Goal: Information Seeking & Learning: Check status

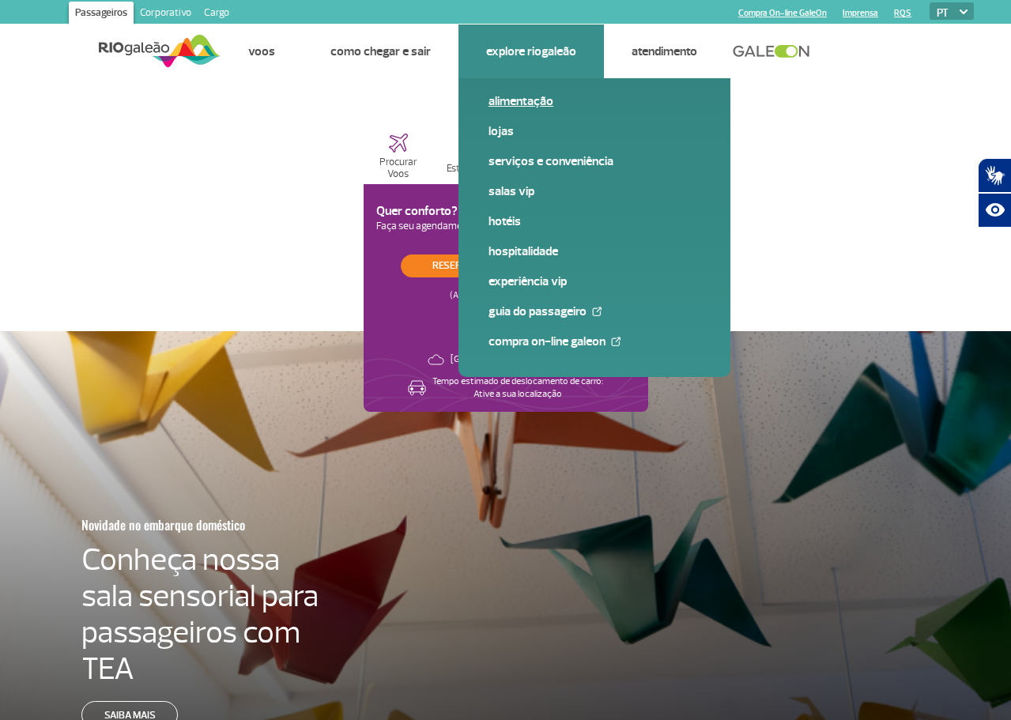
click at [528, 108] on link "Alimentação" at bounding box center [594, 100] width 212 height 17
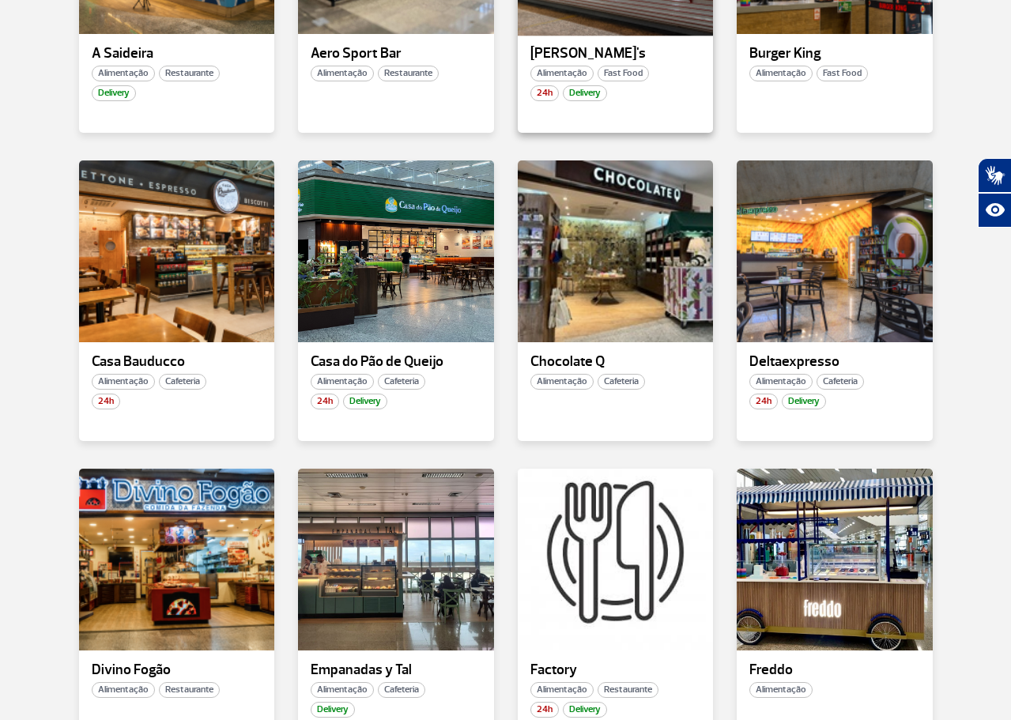
scroll to position [869, 0]
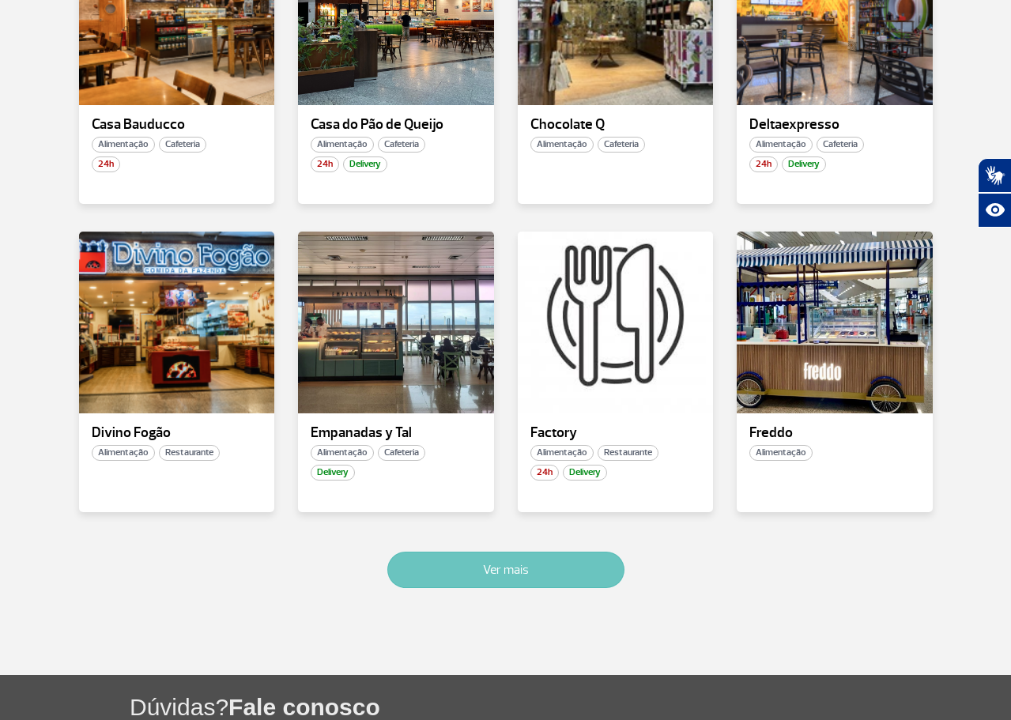
click at [515, 571] on button "Ver mais" at bounding box center [505, 570] width 237 height 36
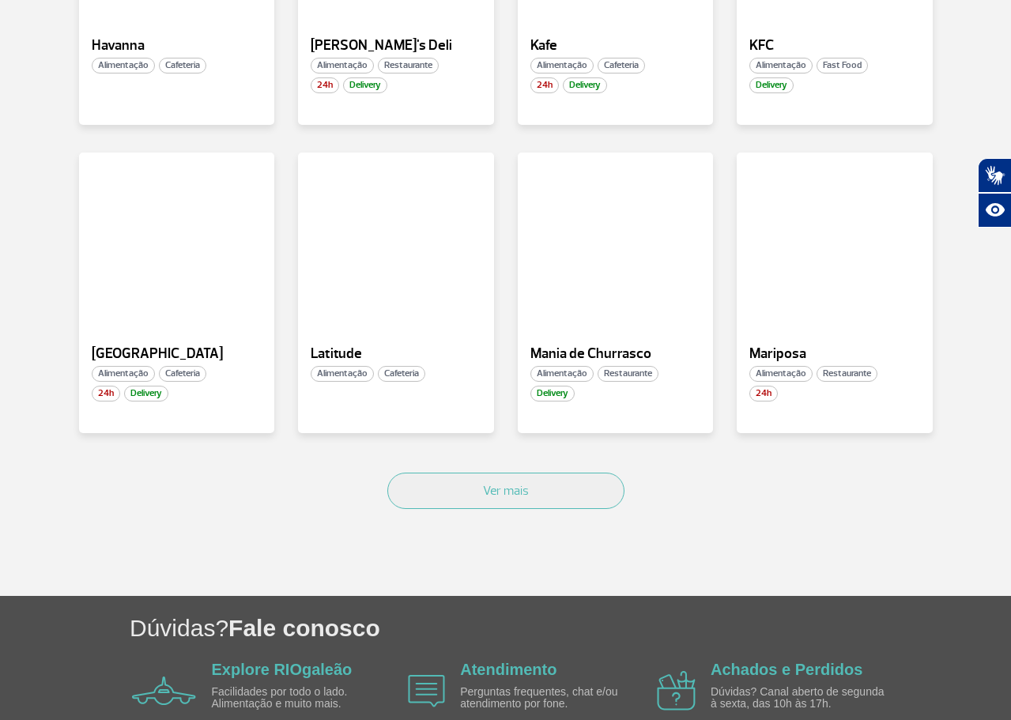
scroll to position [1972, 0]
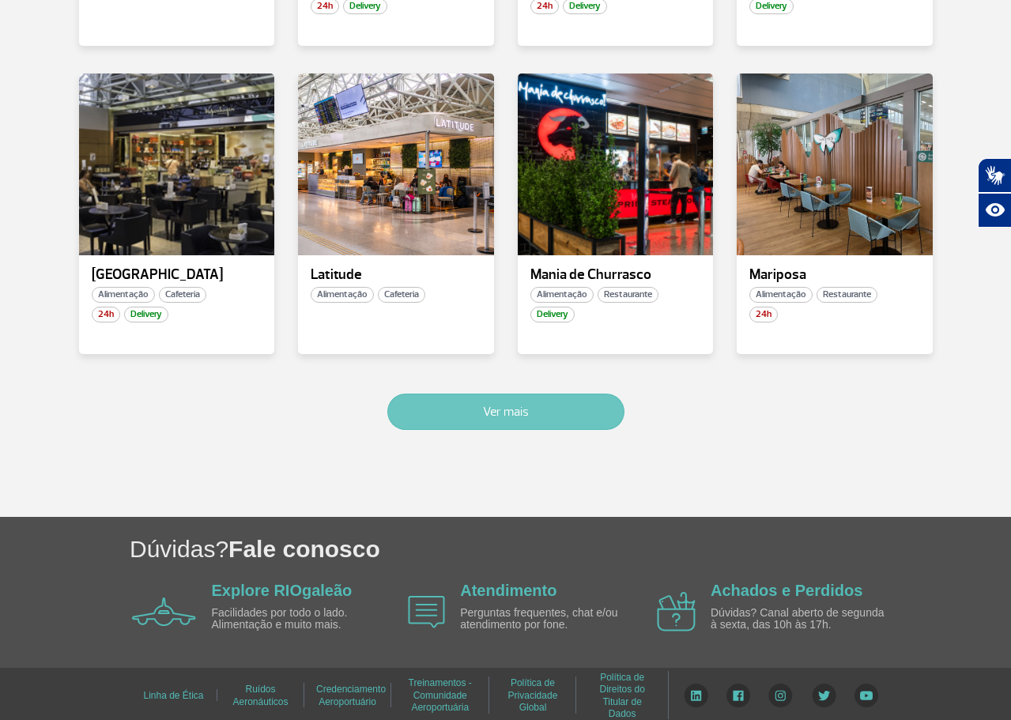
click at [495, 413] on button "Ver mais" at bounding box center [505, 412] width 237 height 36
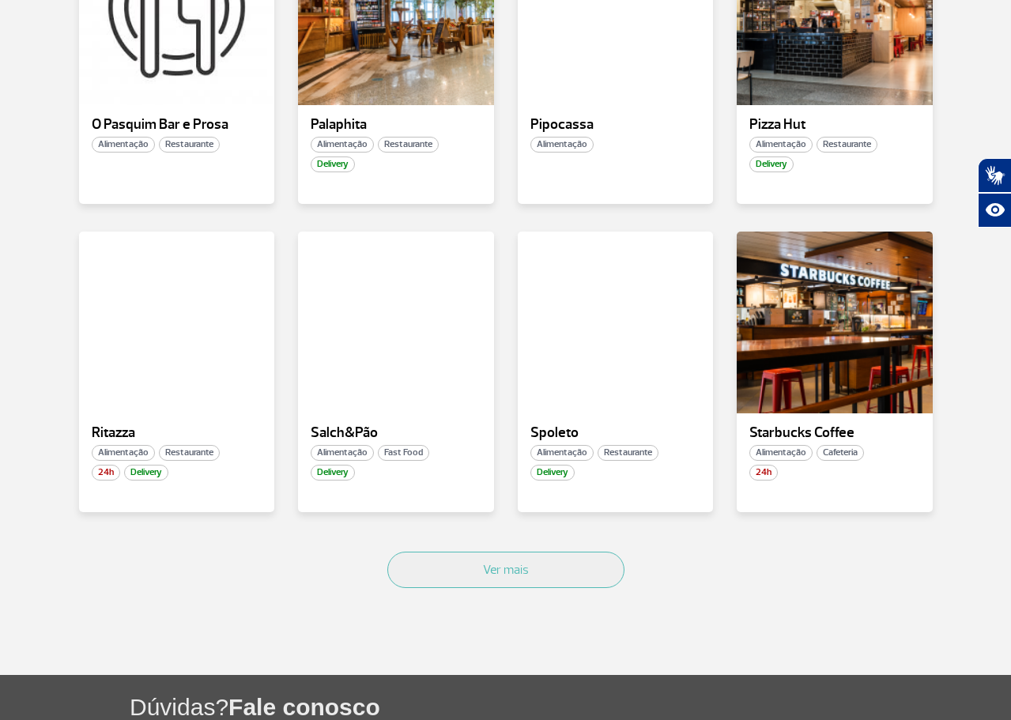
scroll to position [2817, 0]
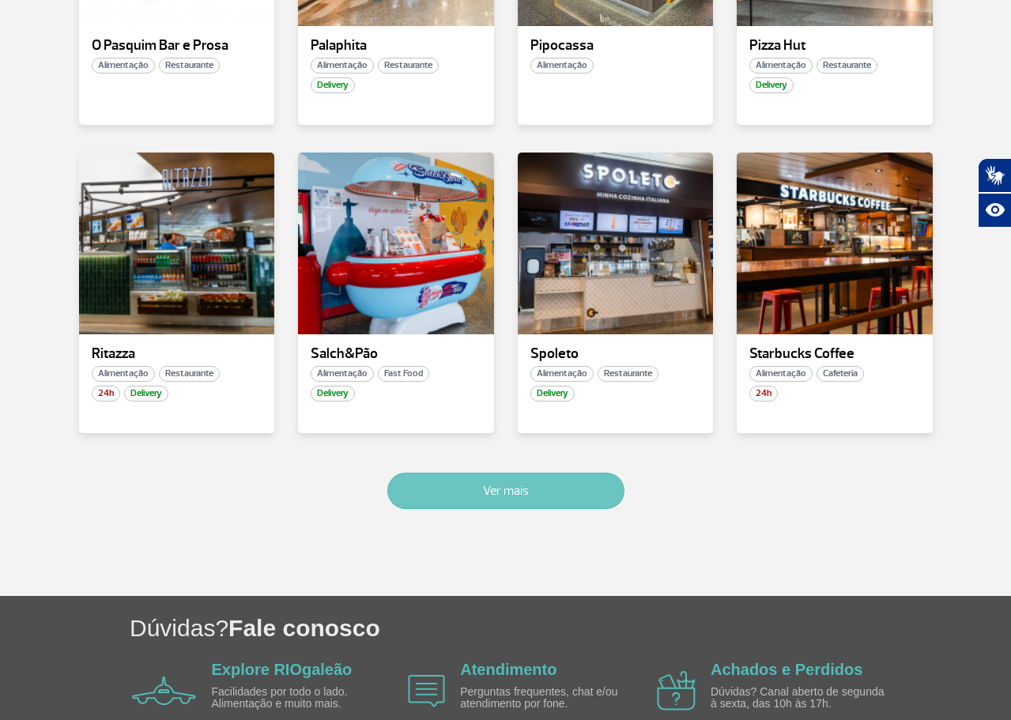
click at [483, 496] on button "Ver mais" at bounding box center [505, 491] width 237 height 36
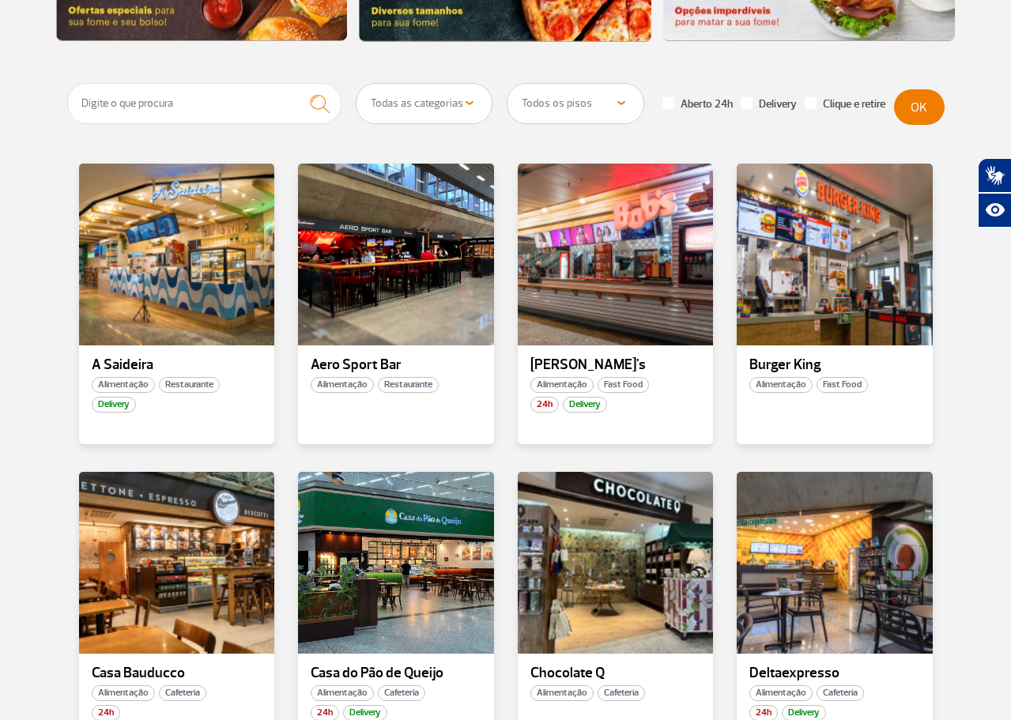
scroll to position [0, 0]
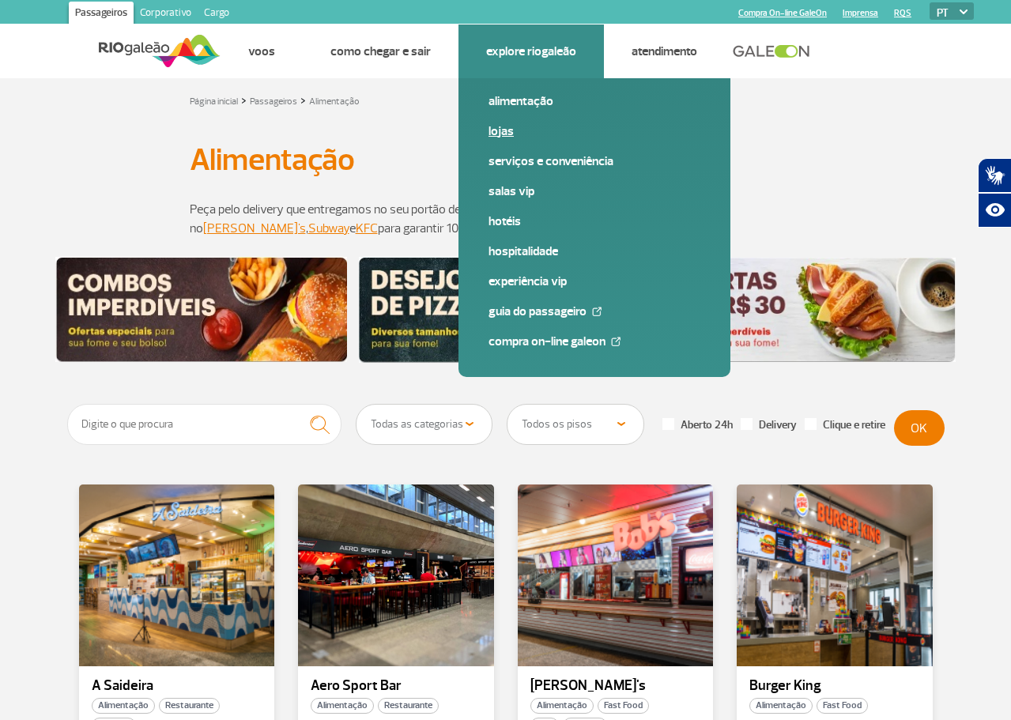
click at [503, 131] on link "Lojas" at bounding box center [594, 130] width 212 height 17
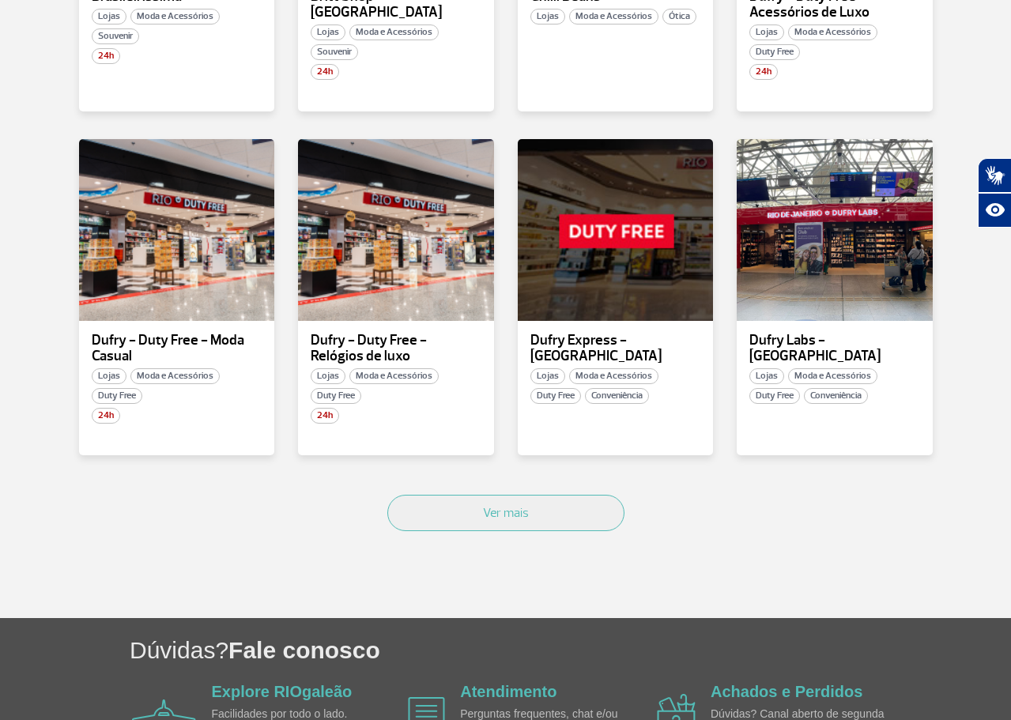
scroll to position [948, 0]
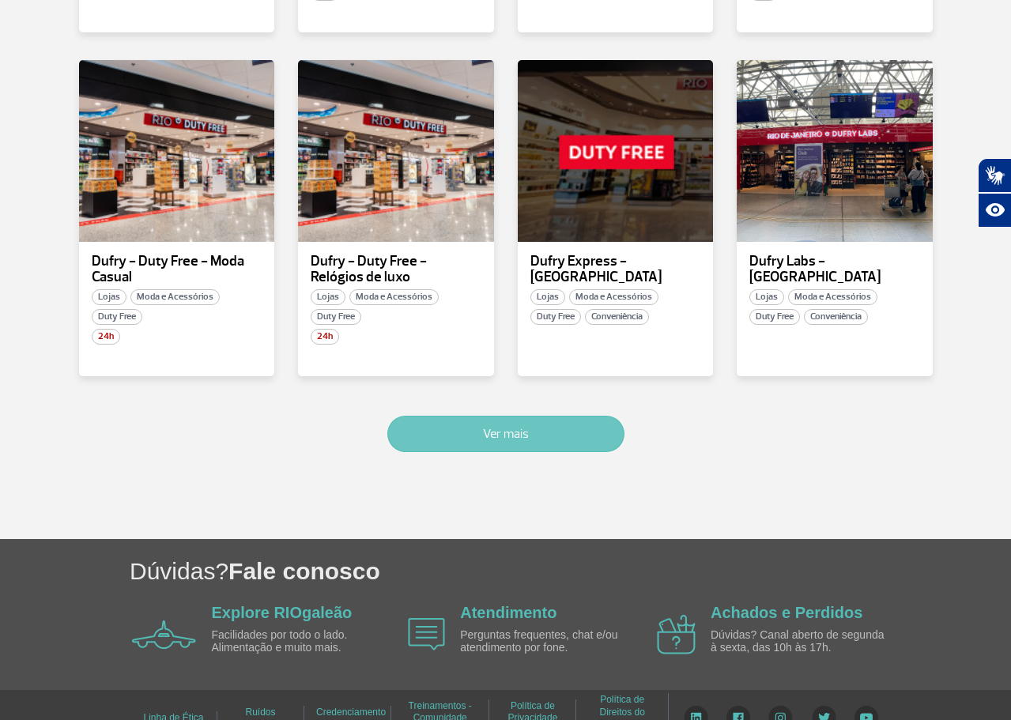
click at [503, 440] on button "Ver mais" at bounding box center [505, 434] width 237 height 36
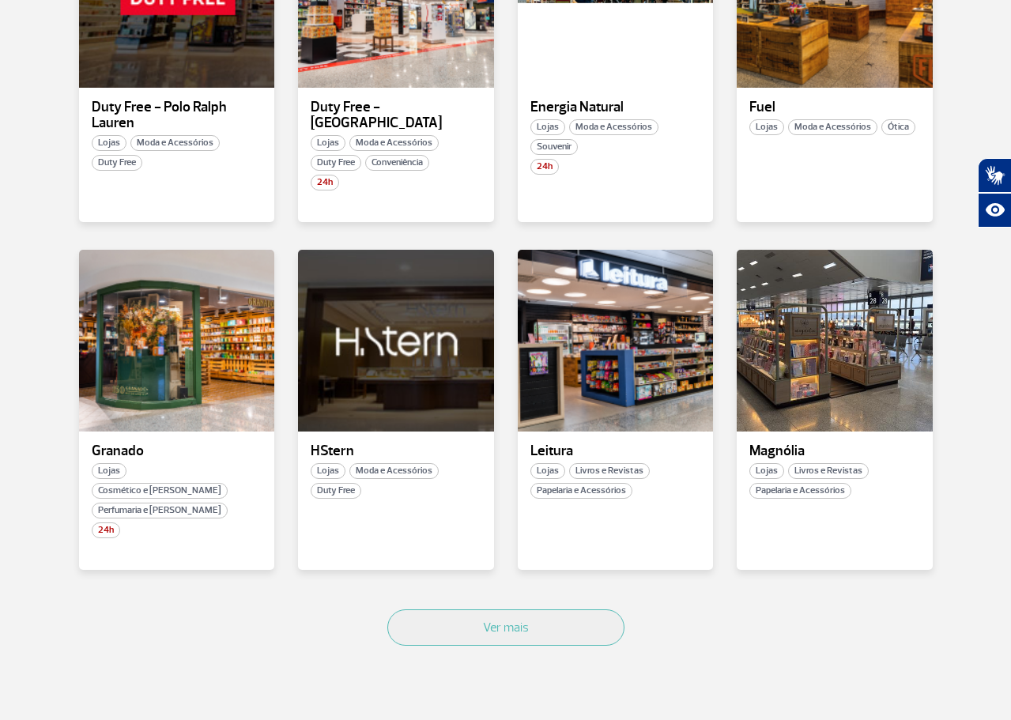
scroll to position [1952, 0]
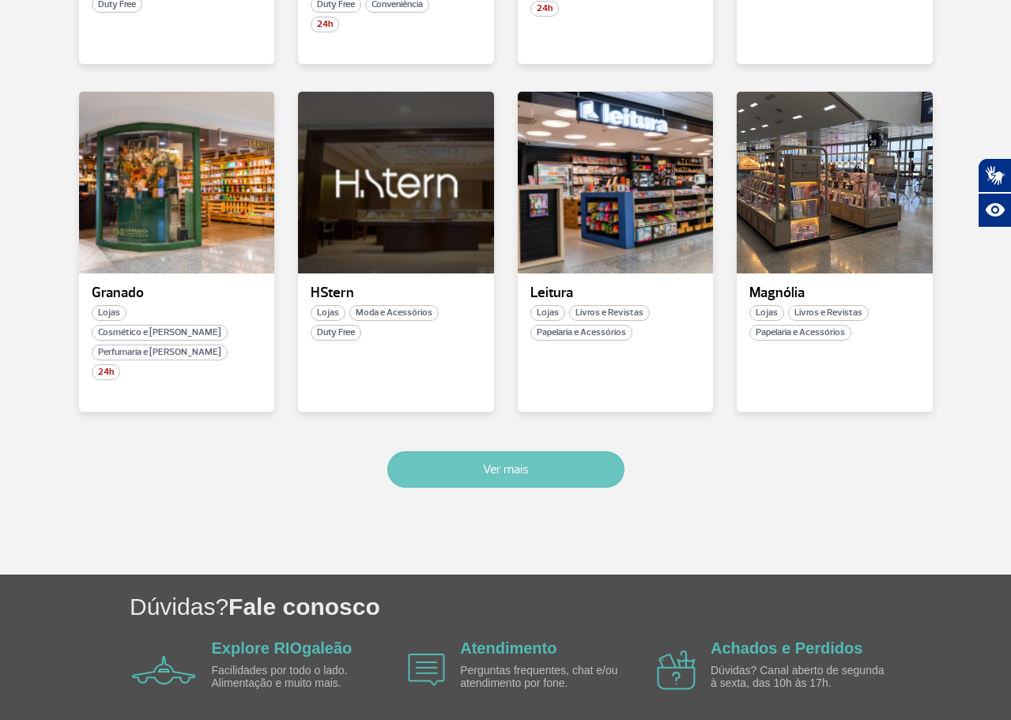
click at [473, 451] on button "Ver mais" at bounding box center [505, 469] width 237 height 36
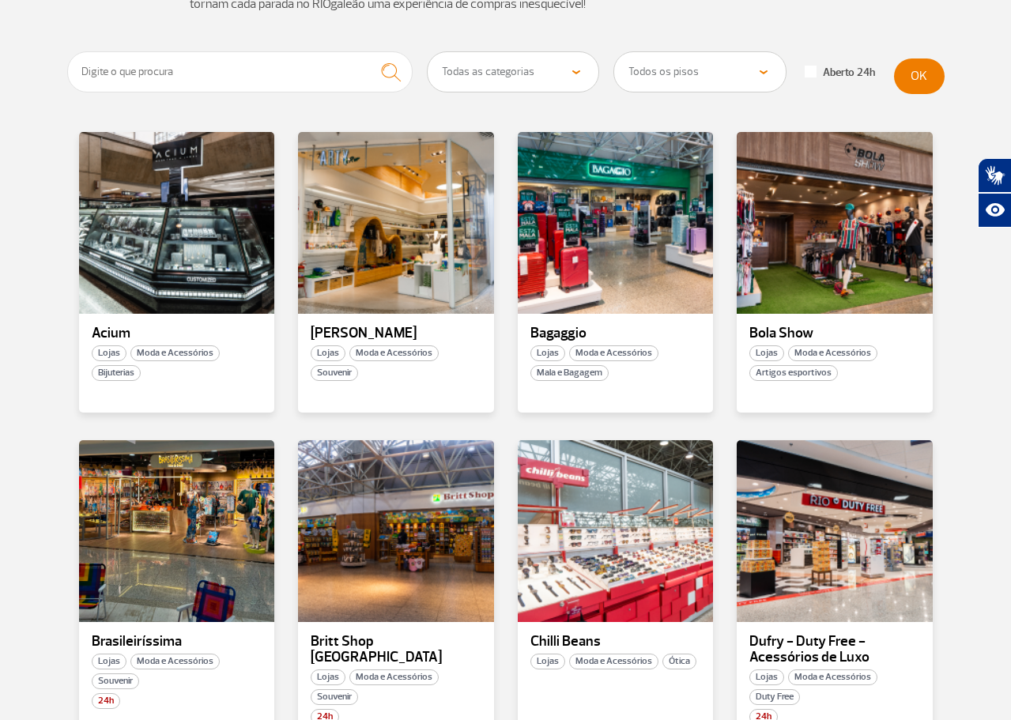
scroll to position [0, 0]
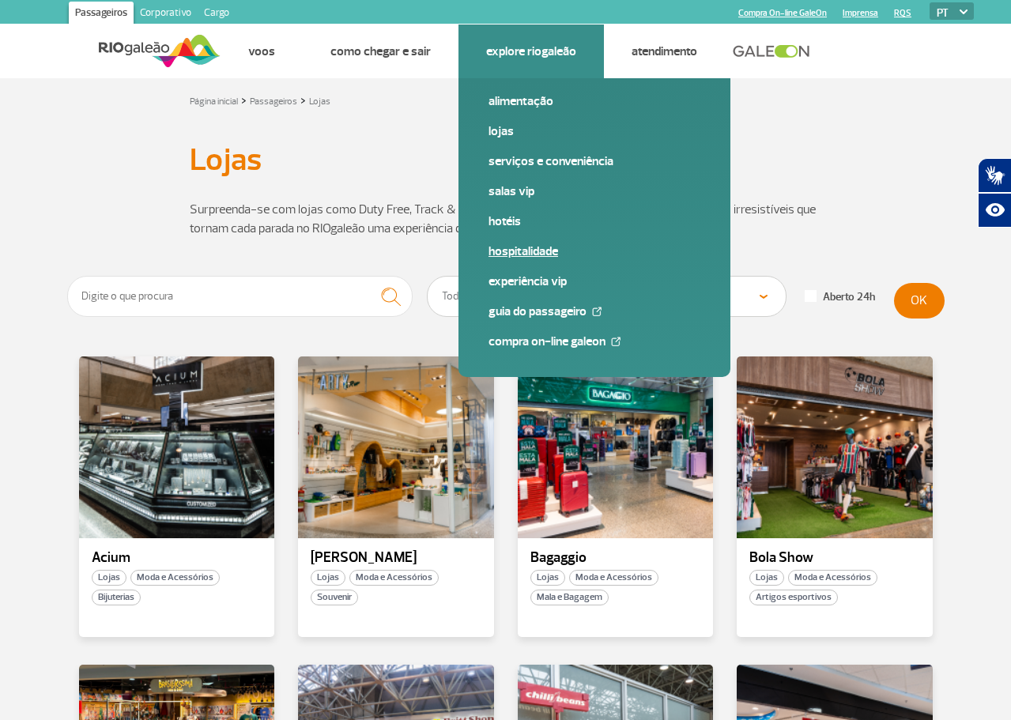
click at [537, 255] on link "Hospitalidade" at bounding box center [594, 251] width 212 height 17
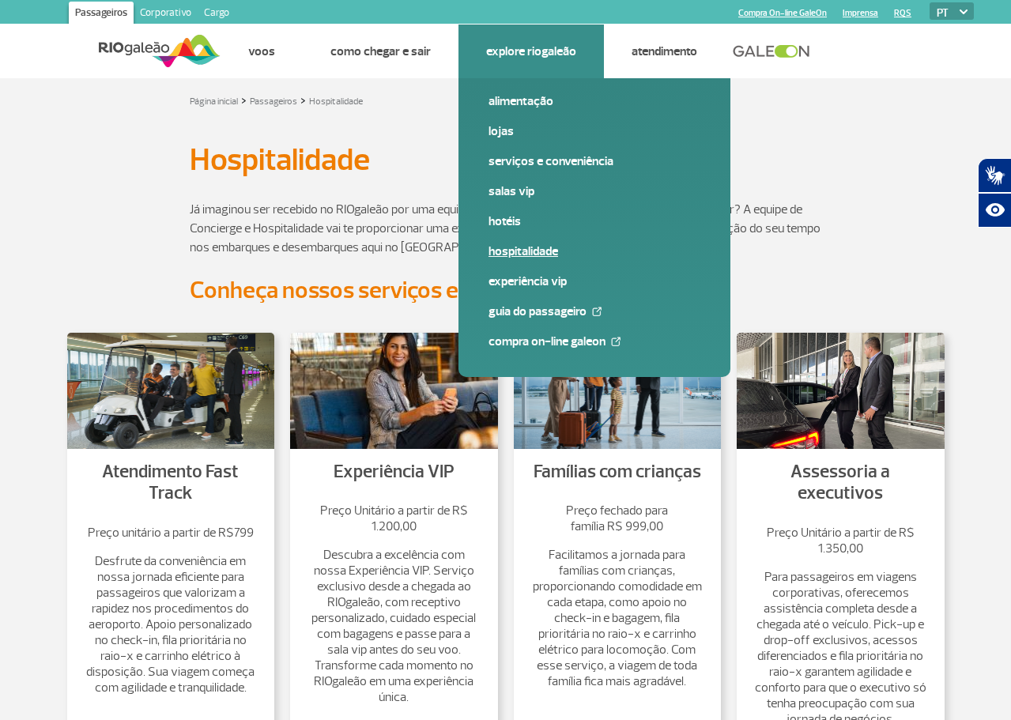
click at [518, 247] on link "Hospitalidade" at bounding box center [594, 251] width 212 height 17
click at [505, 168] on link "Serviços e Conveniência" at bounding box center [594, 161] width 212 height 17
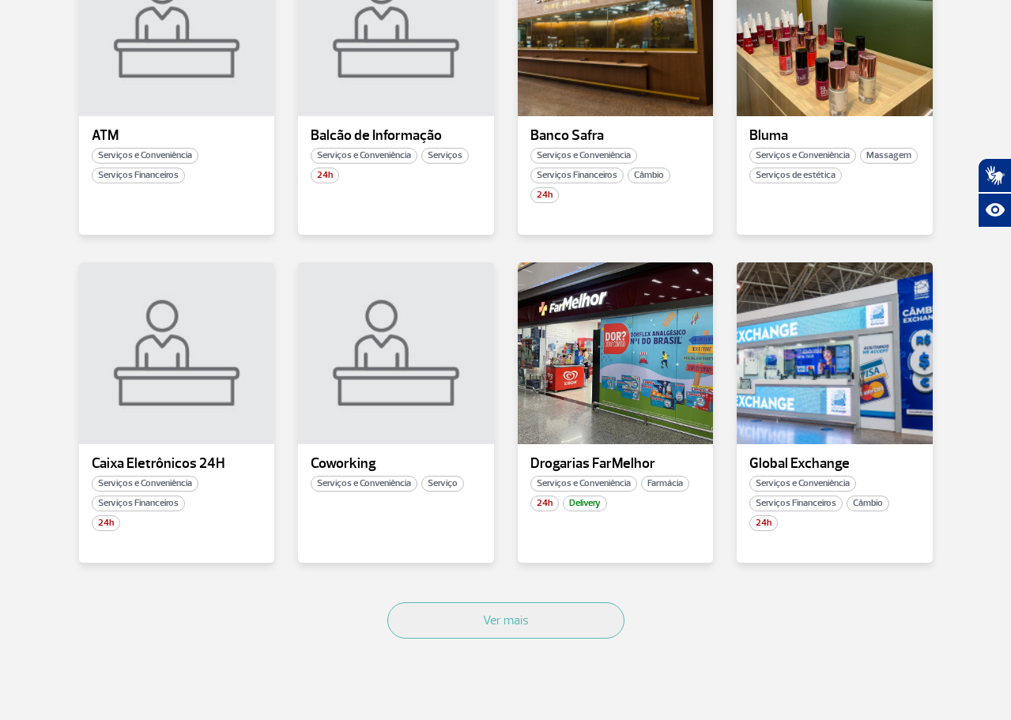
scroll to position [790, 0]
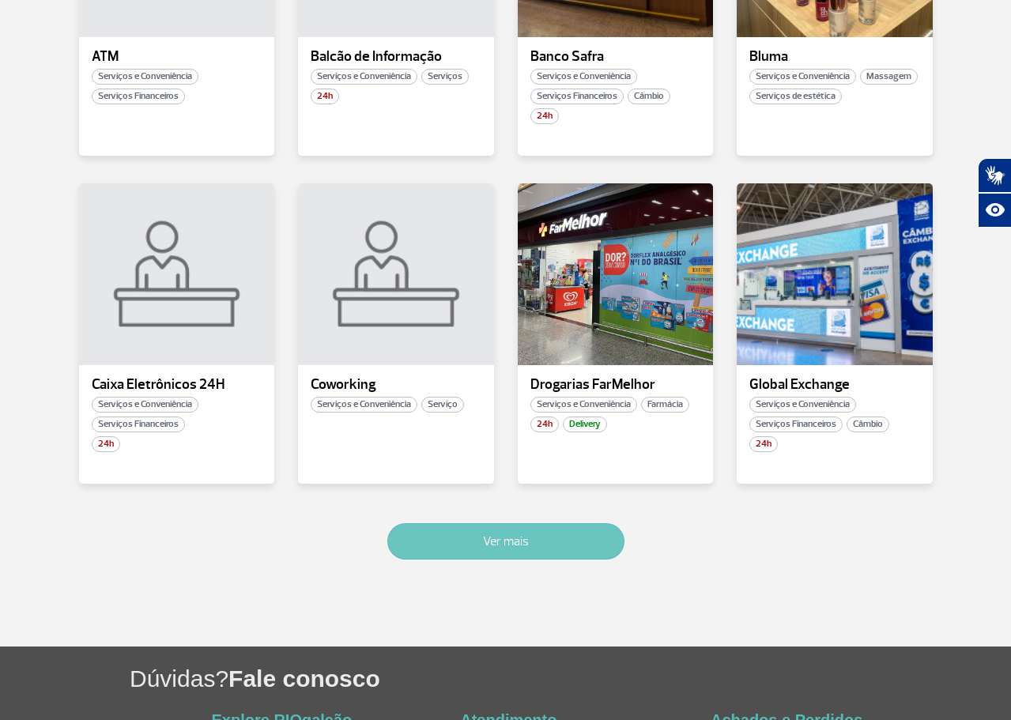
click at [546, 534] on button "Ver mais" at bounding box center [505, 541] width 237 height 36
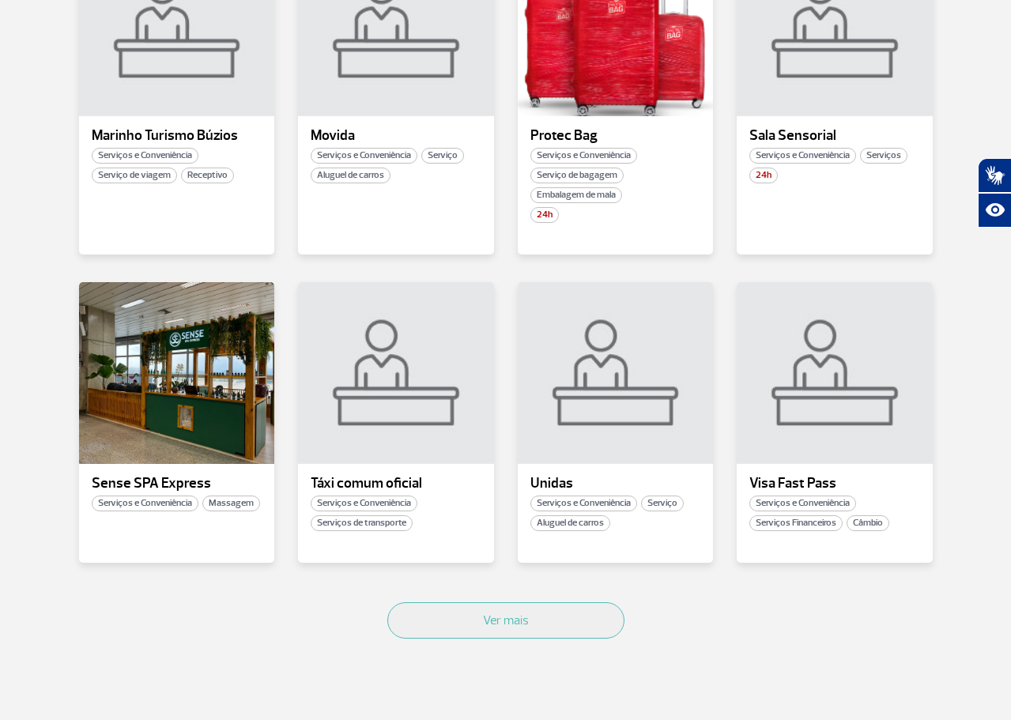
scroll to position [1794, 0]
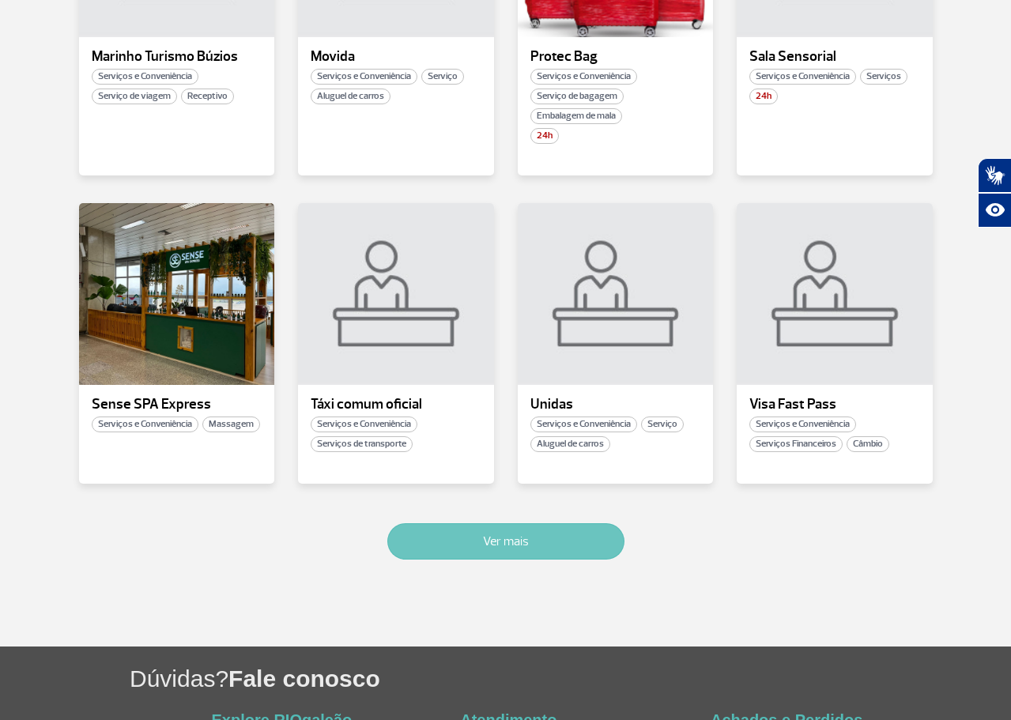
click at [509, 542] on button "Ver mais" at bounding box center [505, 541] width 237 height 36
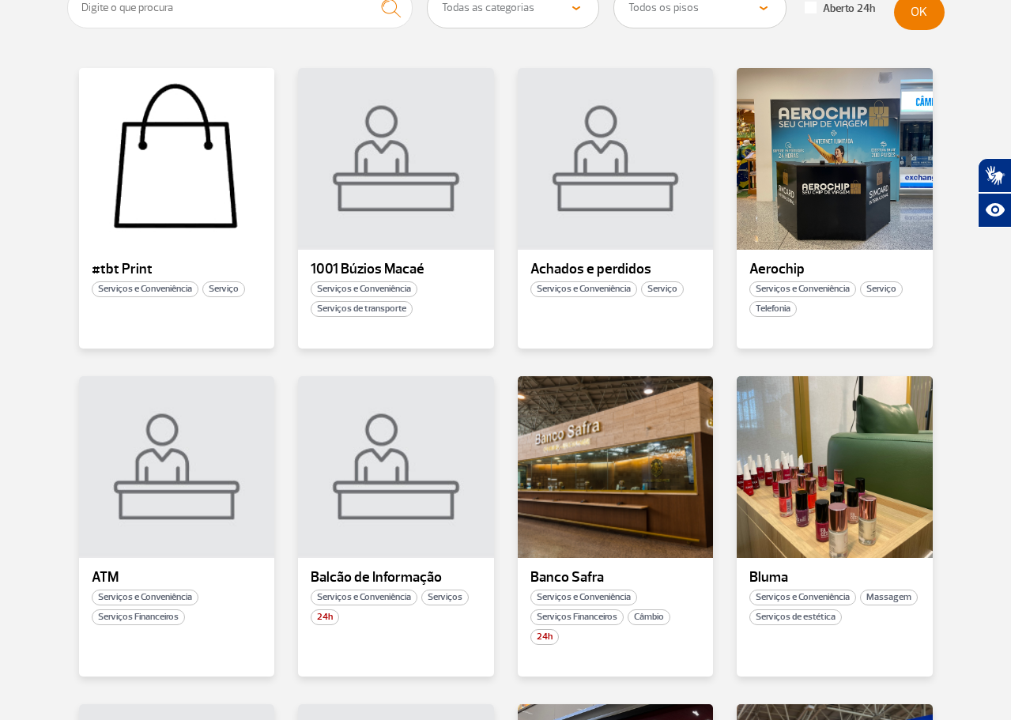
scroll to position [0, 0]
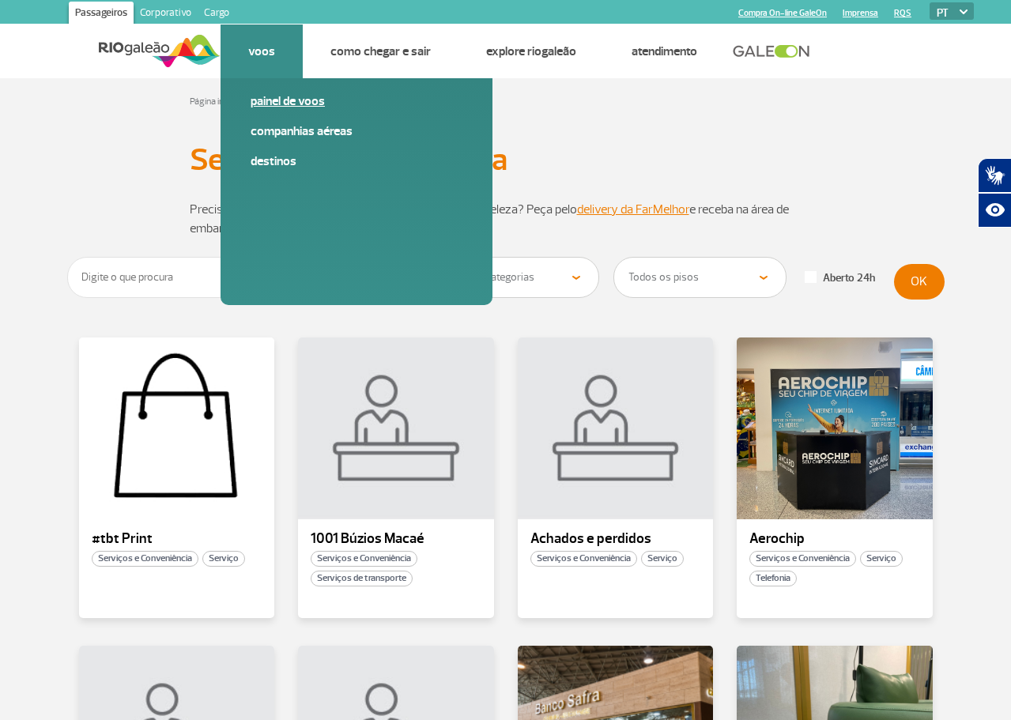
click at [281, 97] on link "Painel de voos" at bounding box center [357, 100] width 212 height 17
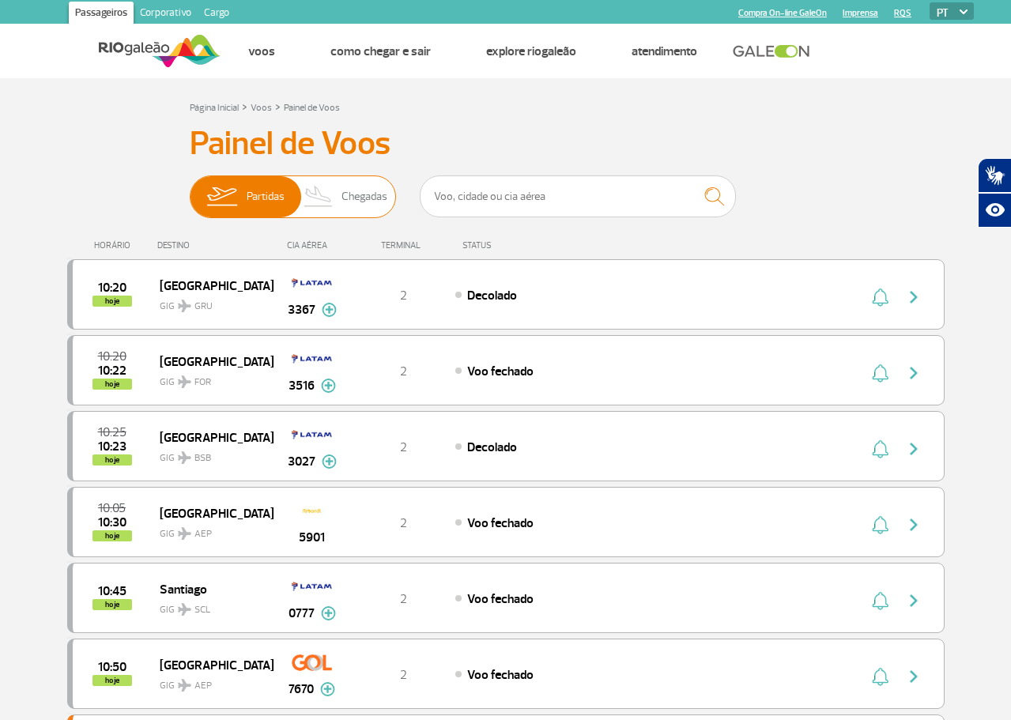
click at [371, 188] on span "Chegadas" at bounding box center [364, 196] width 46 height 41
click at [190, 189] on input "Partidas Chegadas" at bounding box center [190, 189] width 0 height 0
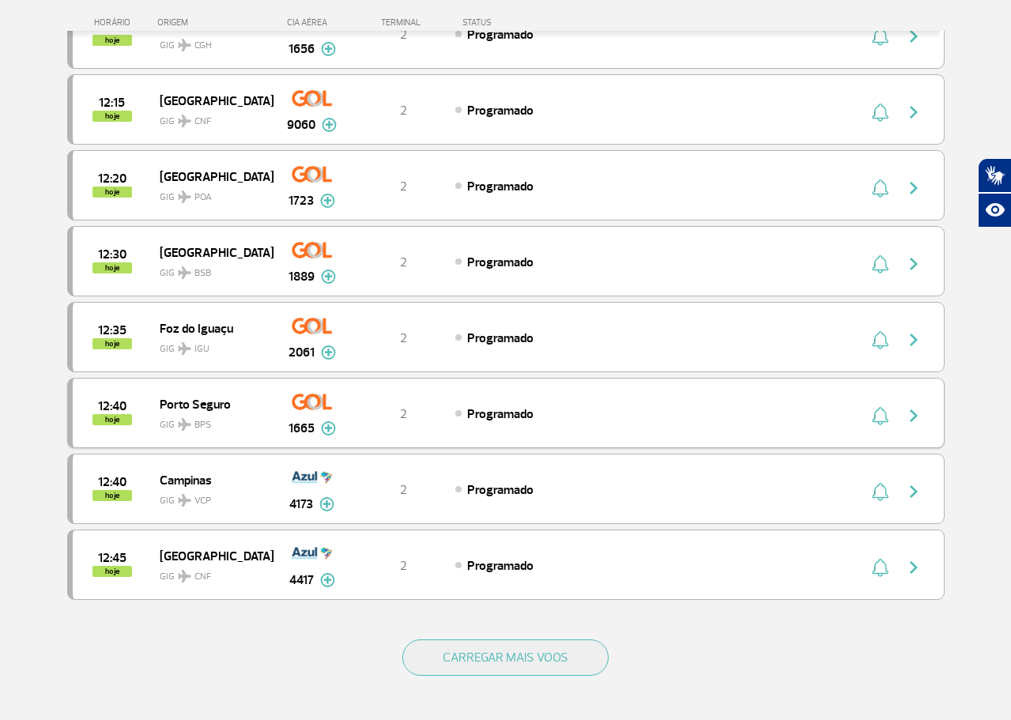
scroll to position [1421, 0]
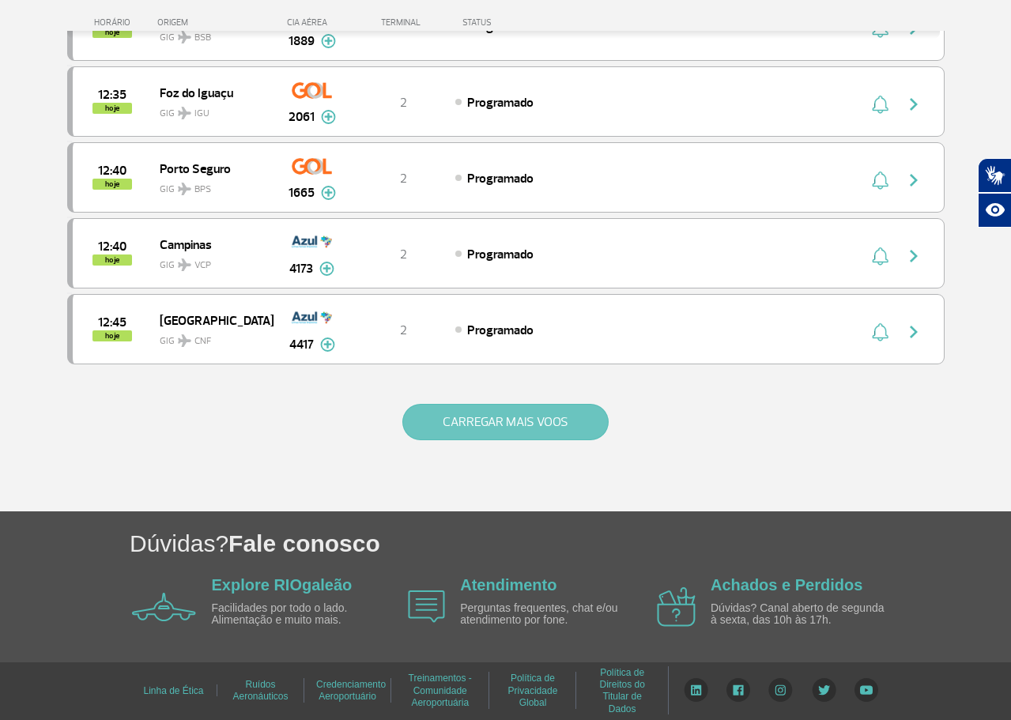
click at [531, 428] on button "CARREGAR MAIS VOOS" at bounding box center [505, 422] width 206 height 36
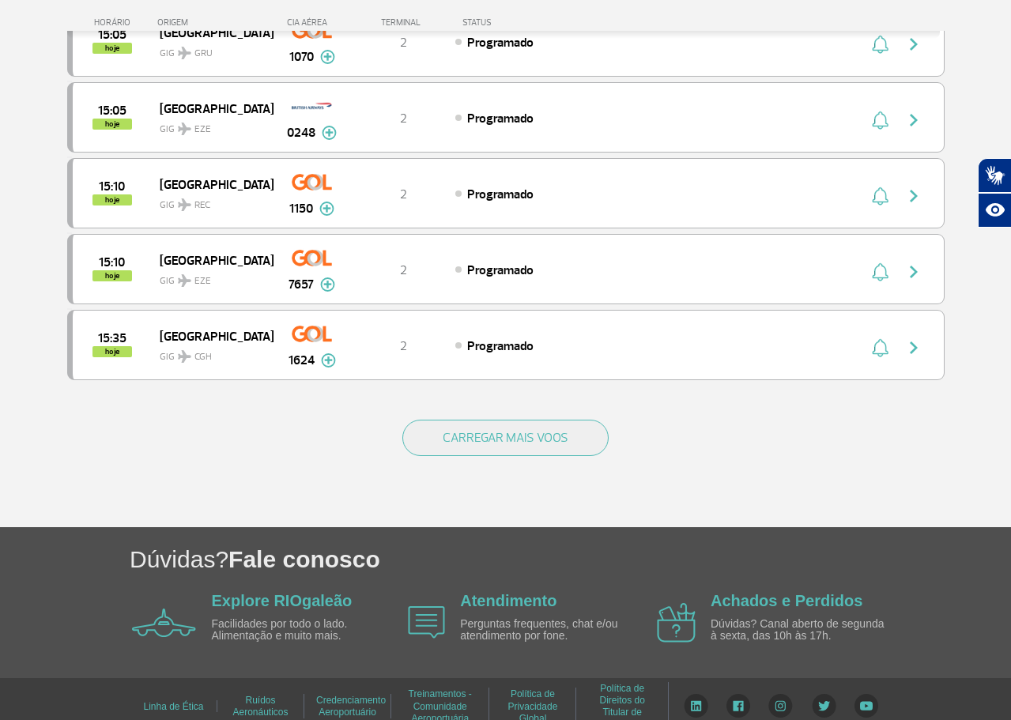
scroll to position [2938, 0]
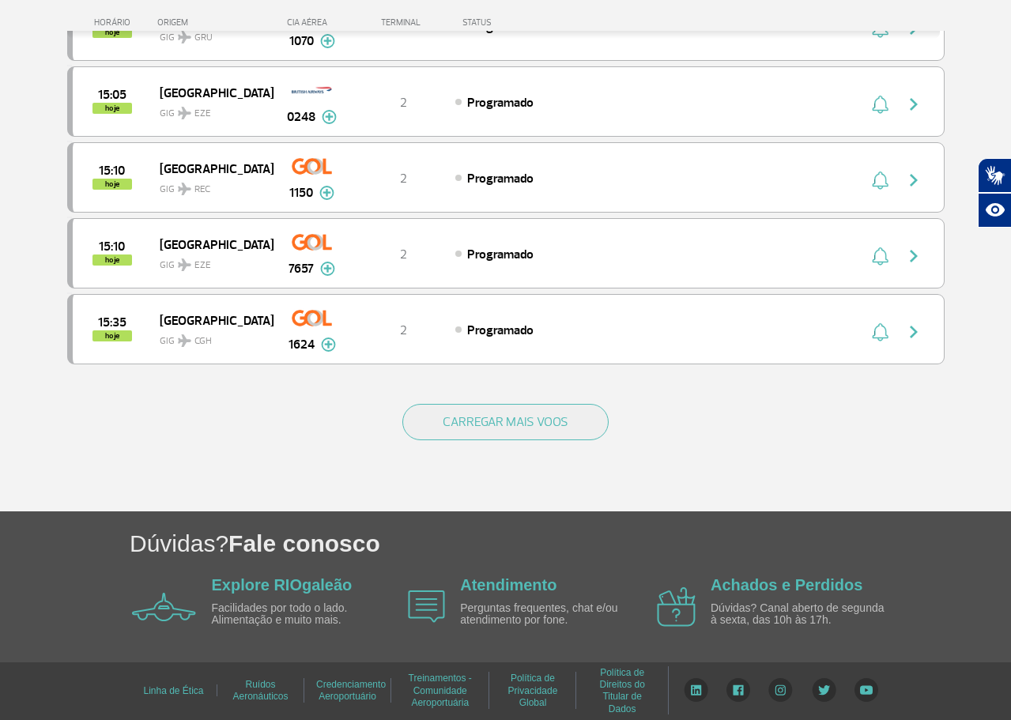
drag, startPoint x: 539, startPoint y: 406, endPoint x: 954, endPoint y: 400, distance: 415.0
click at [539, 407] on button "CARREGAR MAIS VOOS" at bounding box center [505, 422] width 206 height 36
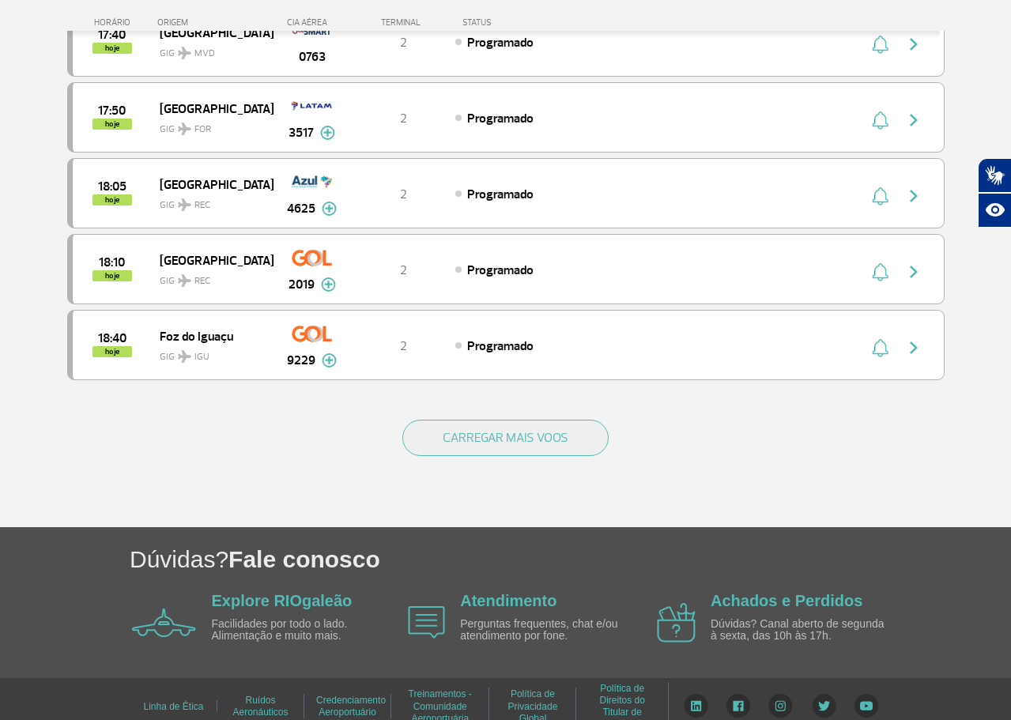
scroll to position [4456, 0]
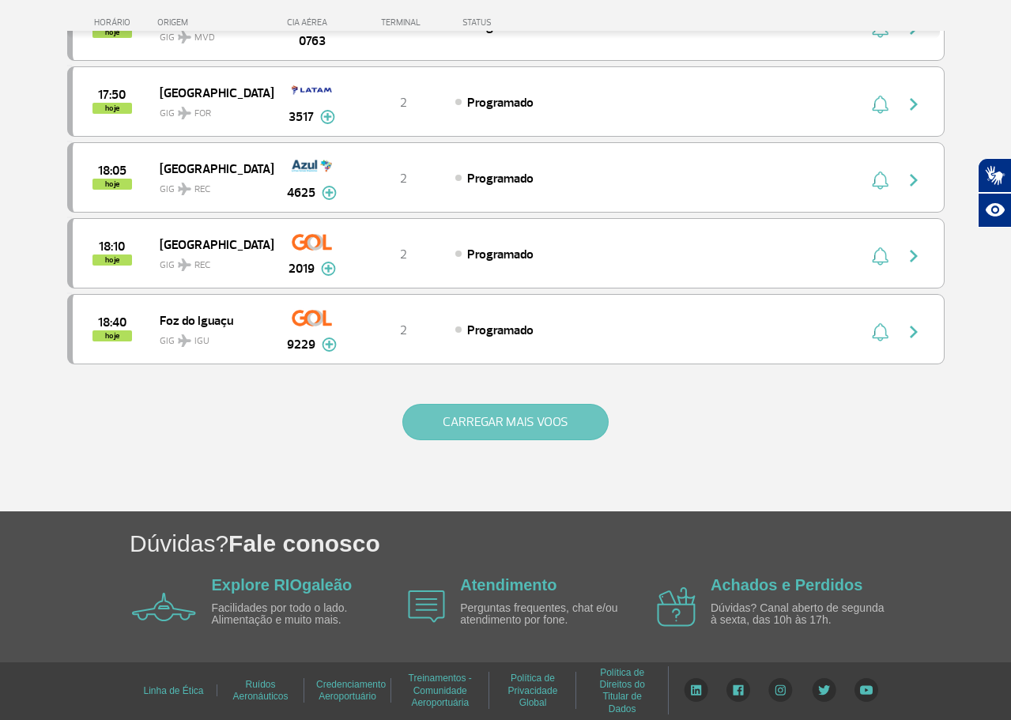
click at [533, 416] on button "CARREGAR MAIS VOOS" at bounding box center [505, 422] width 206 height 36
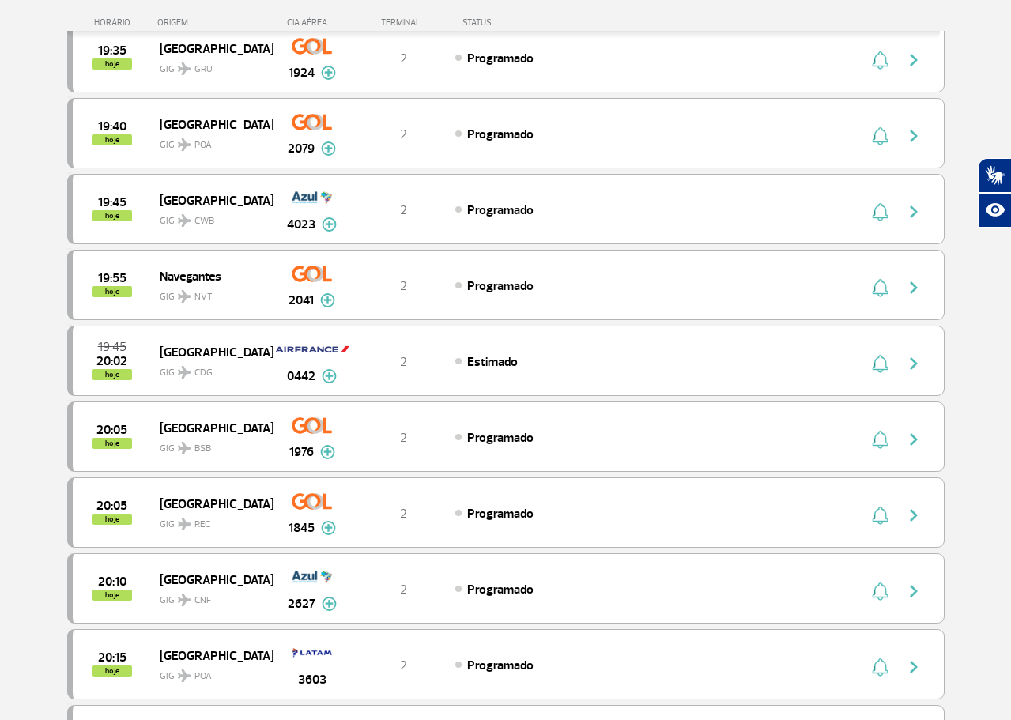
scroll to position [5720, 0]
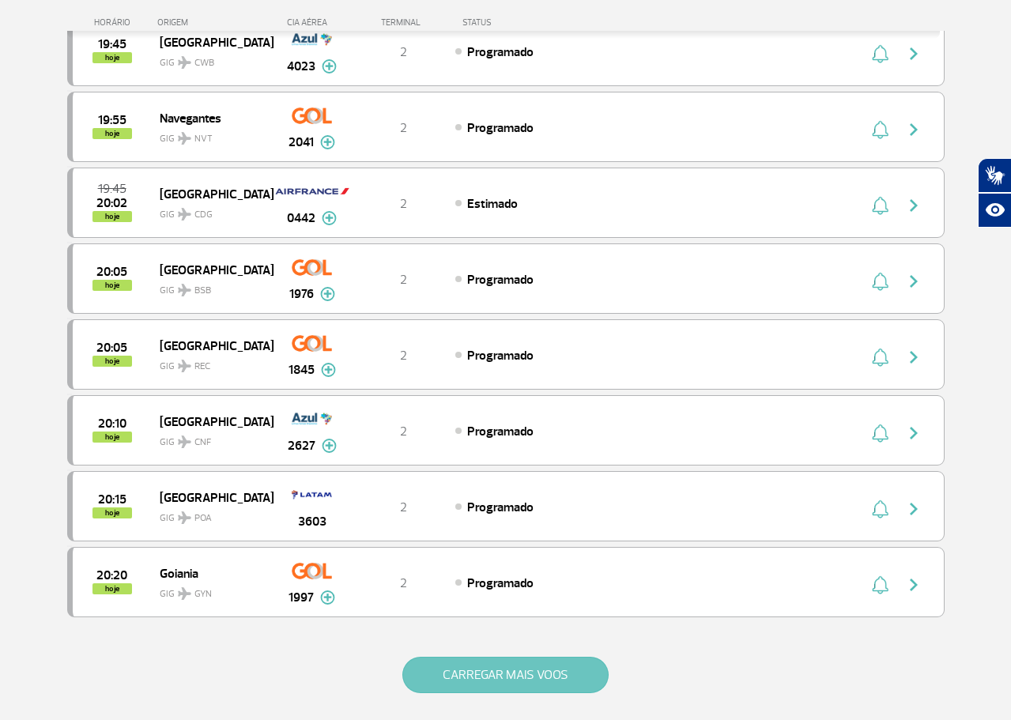
click at [555, 674] on button "CARREGAR MAIS VOOS" at bounding box center [505, 675] width 206 height 36
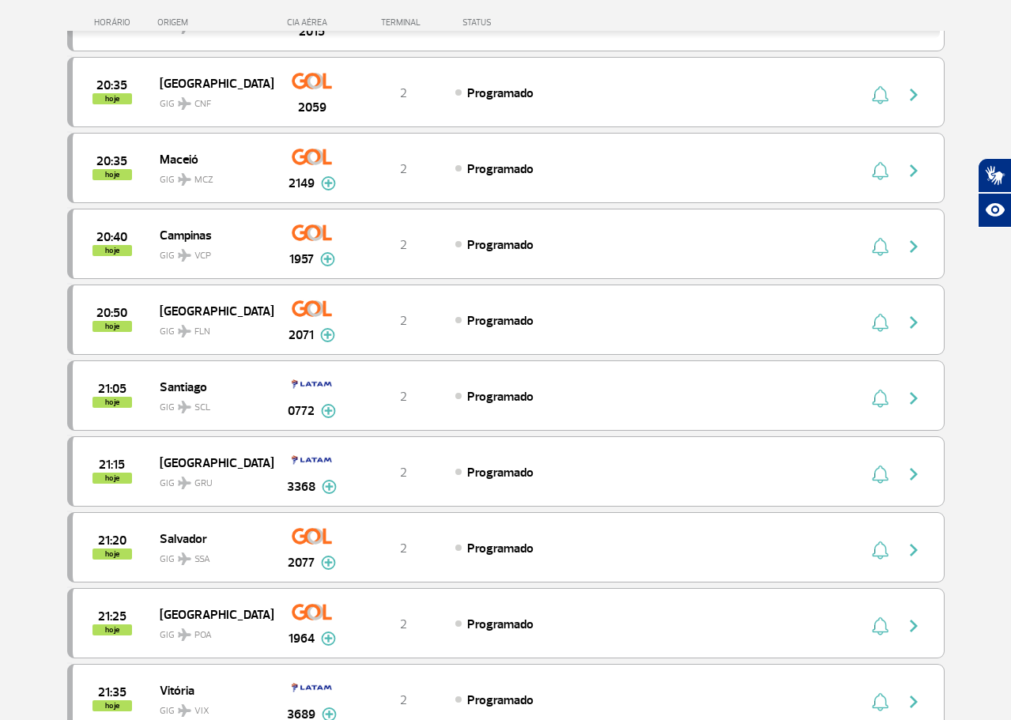
scroll to position [6669, 0]
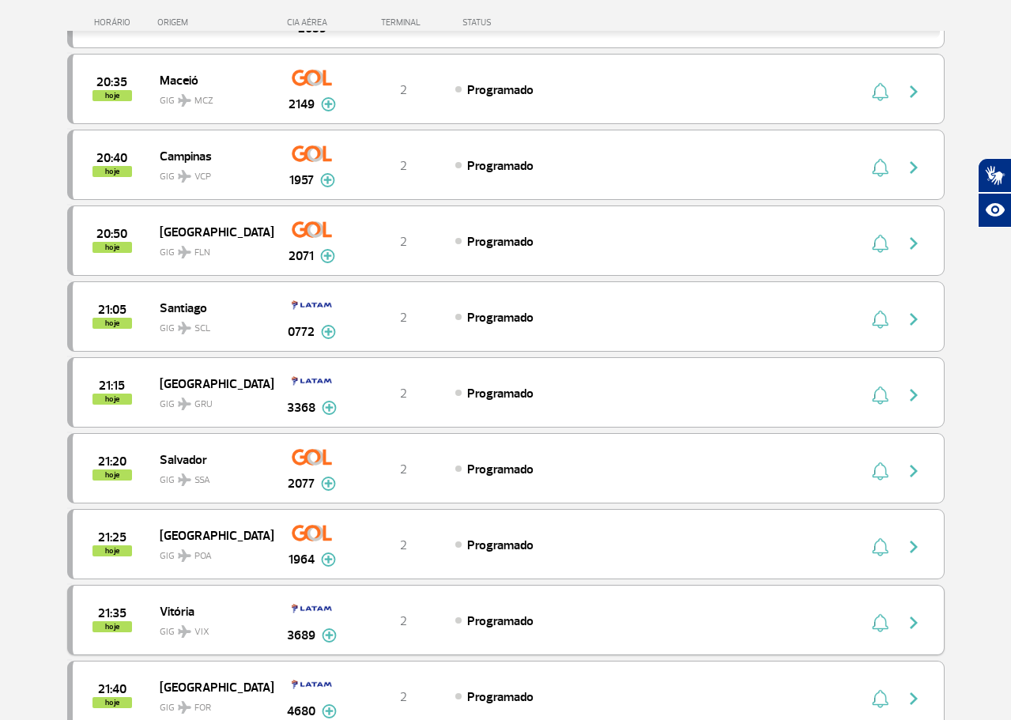
click at [910, 624] on img "button" at bounding box center [913, 622] width 19 height 19
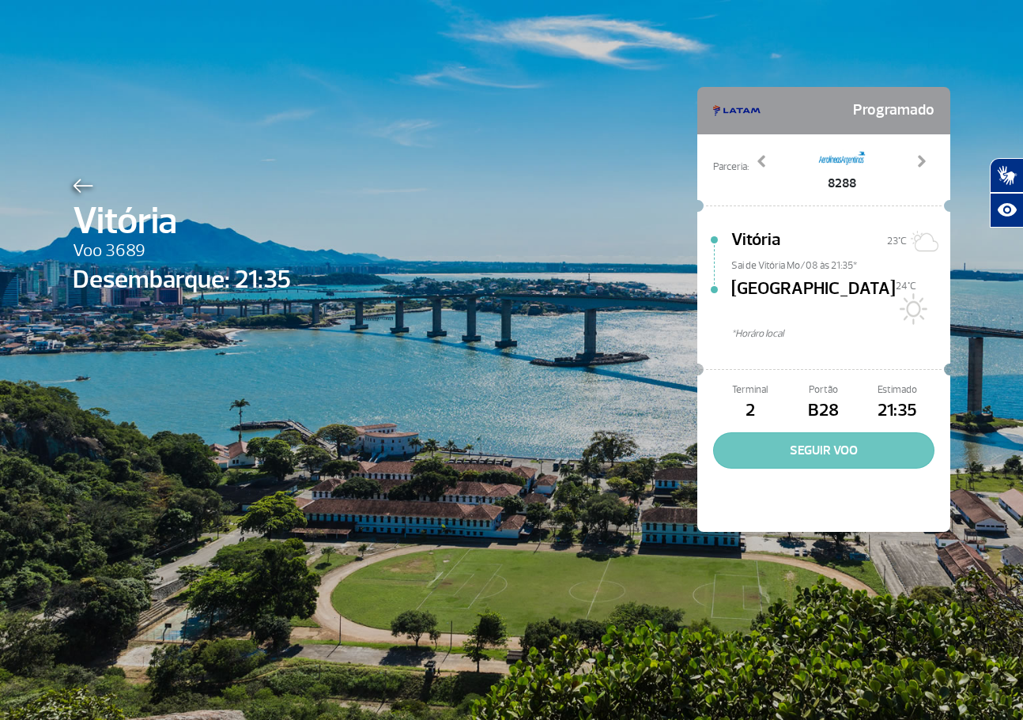
click at [869, 439] on button "SEGUIR VOO" at bounding box center [823, 450] width 221 height 36
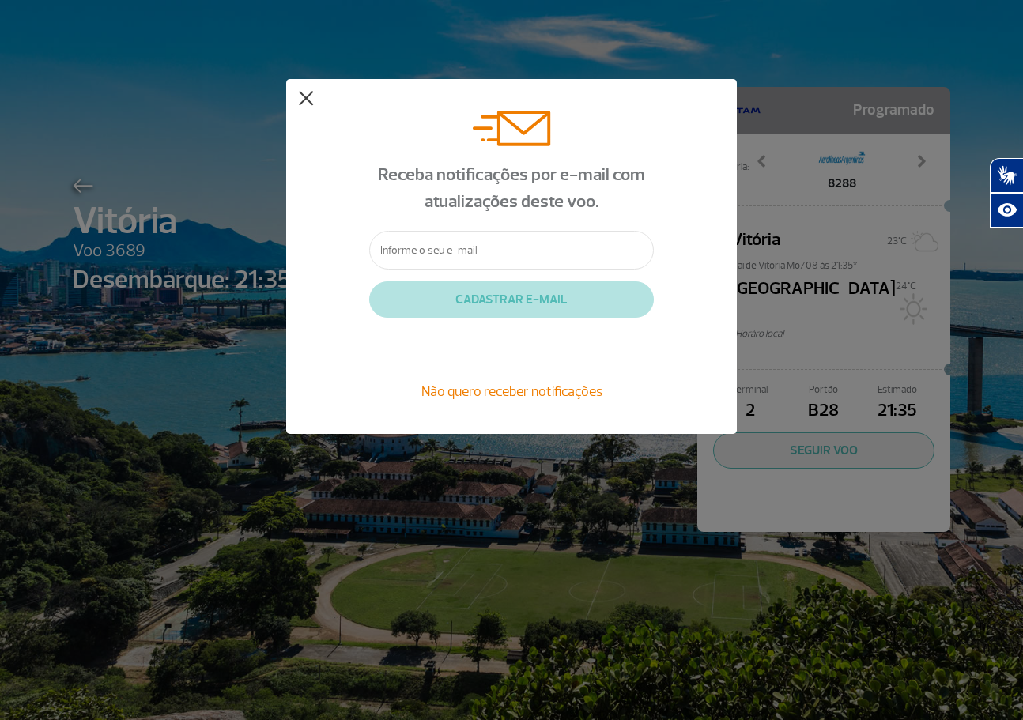
click at [306, 93] on button at bounding box center [306, 99] width 16 height 16
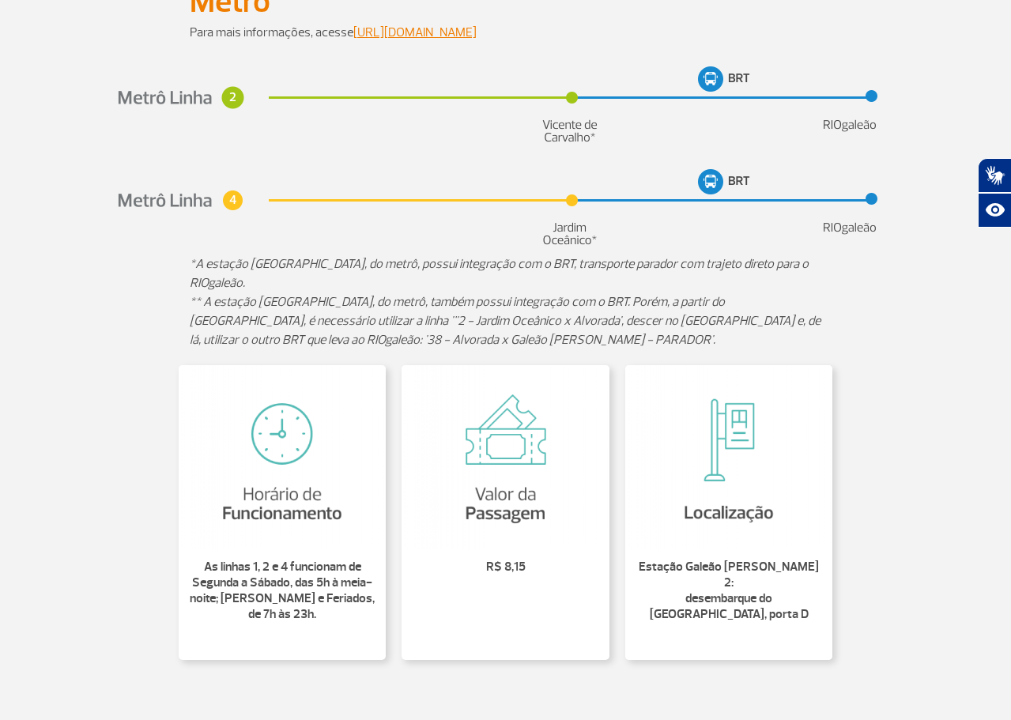
scroll to position [316, 0]
